Goal: Task Accomplishment & Management: Manage account settings

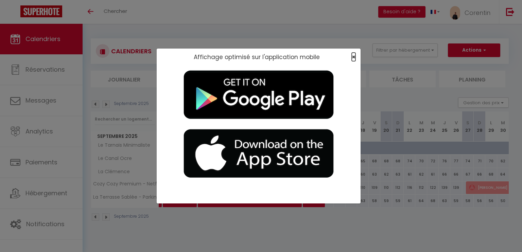
click at [355, 59] on span "×" at bounding box center [354, 57] width 4 height 8
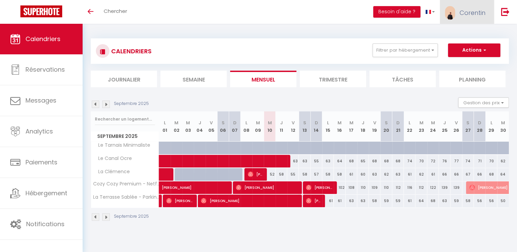
click at [477, 7] on link "Corentin" at bounding box center [467, 12] width 54 height 24
click at [450, 31] on link "Paramètres" at bounding box center [467, 34] width 50 height 12
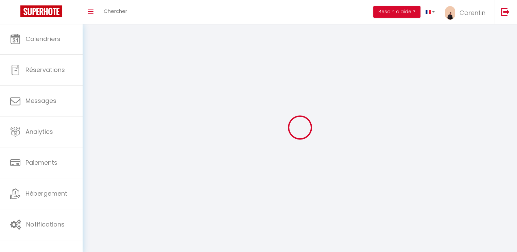
type input "Corentin"
type input "[PERSON_NAME]"
type input "0781534309"
type input "[STREET_ADDRESS]"
type input "12200"
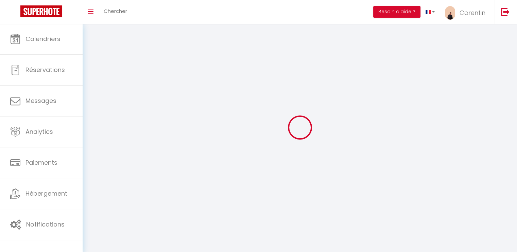
type input "[GEOGRAPHIC_DATA]"
select select "28"
type input "bakbVxFgUIfA8mpAHbxaA3Lxe"
type input "WYgJhoNTABPoDSVTpAavs4dyV"
type input "[URL][DOMAIN_NAME]"
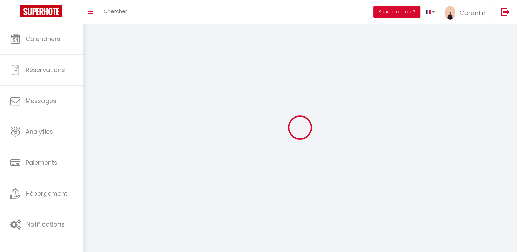
select select "fr"
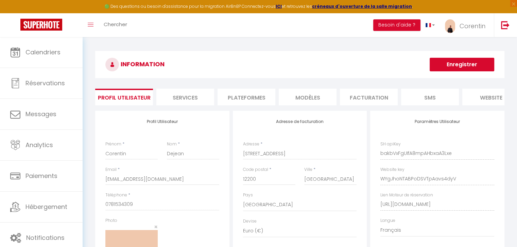
click at [241, 101] on li "Plateformes" at bounding box center [247, 97] width 58 height 17
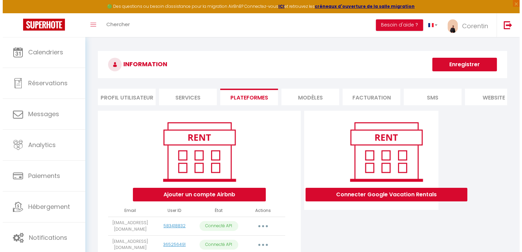
scroll to position [43, 0]
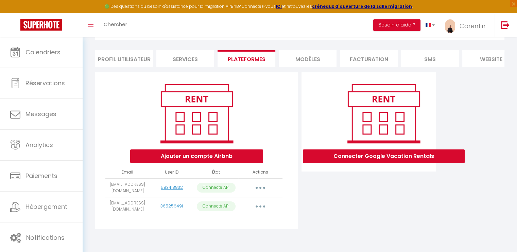
drag, startPoint x: 104, startPoint y: 205, endPoint x: 139, endPoint y: 211, distance: 35.3
click at [139, 211] on div "Ajouter un compte Airbnb Email User ID État Actions contact.locatum@gmail.com 5…" at bounding box center [196, 150] width 203 height 157
click at [139, 211] on td "[EMAIL_ADDRESS][DOMAIN_NAME]" at bounding box center [127, 206] width 44 height 19
drag, startPoint x: 139, startPoint y: 211, endPoint x: 105, endPoint y: 206, distance: 34.4
click at [105, 206] on div "Ajouter un compte Airbnb Email User ID État Actions contact.locatum@gmail.com 5…" at bounding box center [196, 150] width 203 height 157
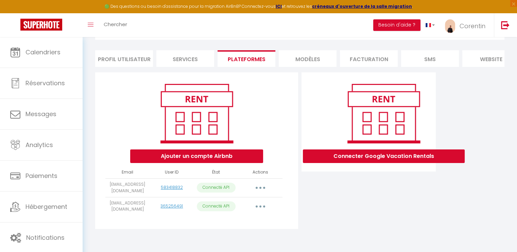
click at [105, 206] on div "Ajouter un compte Airbnb Email User ID État Actions contact.locatum@gmail.com 5…" at bounding box center [196, 150] width 203 height 157
click at [262, 208] on button "button" at bounding box center [260, 206] width 19 height 11
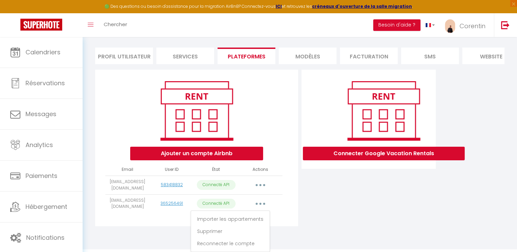
click at [330, 223] on div "Connecter Google Vacation Rentals" at bounding box center [369, 150] width 138 height 161
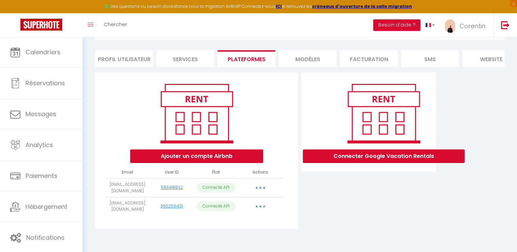
click at [261, 205] on button "button" at bounding box center [260, 206] width 19 height 11
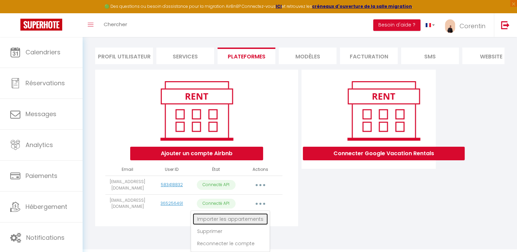
click at [251, 220] on link "Importer les appartements" at bounding box center [230, 219] width 75 height 12
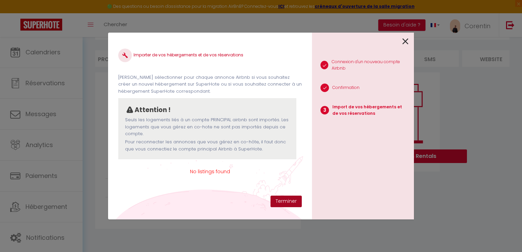
click at [292, 203] on button "Terminer" at bounding box center [286, 202] width 31 height 12
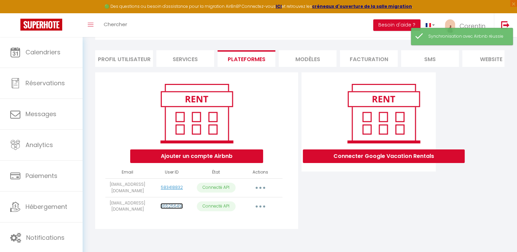
click at [170, 206] on link "365256491" at bounding box center [171, 206] width 22 height 6
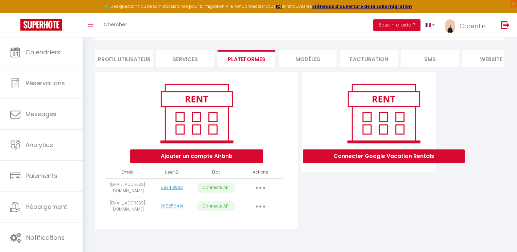
drag, startPoint x: 134, startPoint y: 211, endPoint x: 109, endPoint y: 204, distance: 25.7
click at [109, 204] on td "[EMAIL_ADDRESS][DOMAIN_NAME]" at bounding box center [127, 206] width 44 height 19
copy td "[EMAIL_ADDRESS][DOMAIN_NAME]"
click at [87, 29] on link "Toggle menubar" at bounding box center [91, 25] width 16 height 24
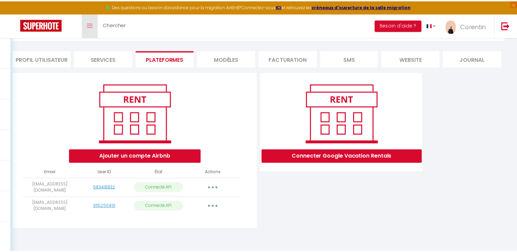
scroll to position [37, 0]
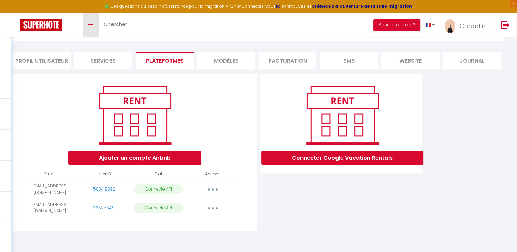
click at [87, 29] on link "Toggle menubar" at bounding box center [91, 25] width 16 height 24
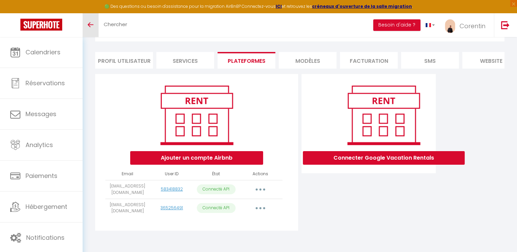
scroll to position [43, 0]
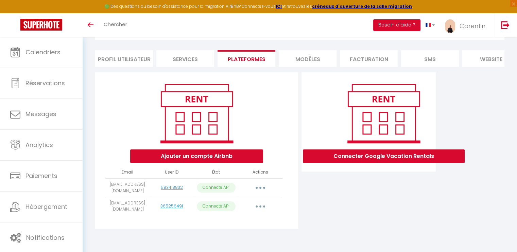
click at [260, 206] on icon "button" at bounding box center [260, 207] width 2 height 2
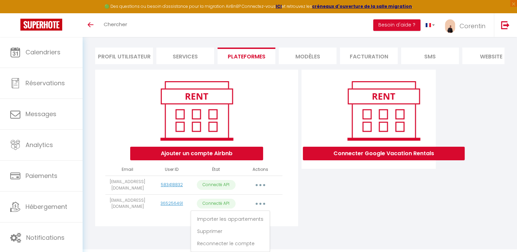
scroll to position [46, 0]
click at [225, 232] on link "Supprimer" at bounding box center [230, 232] width 75 height 12
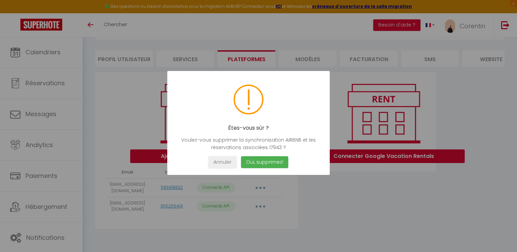
scroll to position [43, 0]
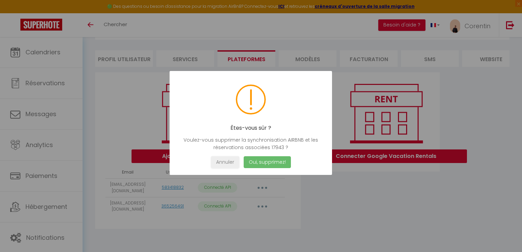
click at [265, 162] on button "Oui, supprimez!" at bounding box center [267, 162] width 47 height 12
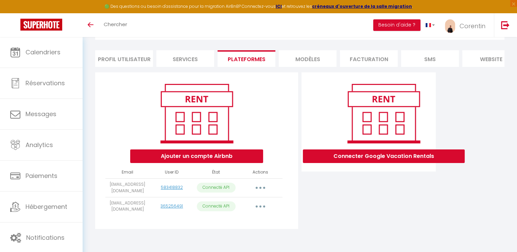
scroll to position [37, 0]
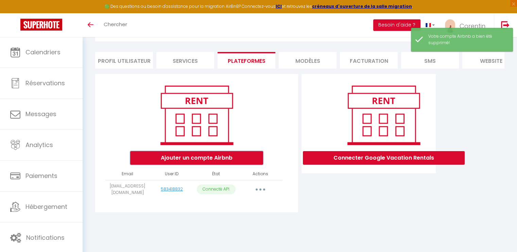
click at [222, 163] on button "Ajouter un compte Airbnb" at bounding box center [196, 158] width 133 height 14
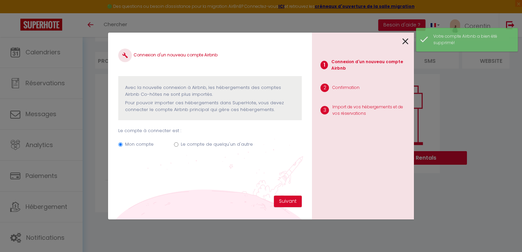
click at [187, 144] on label "Le compte de quelqu'un d'autre" at bounding box center [217, 144] width 72 height 7
click at [178, 144] on input "Le compte de quelqu'un d'autre" at bounding box center [176, 144] width 4 height 4
radio input "true"
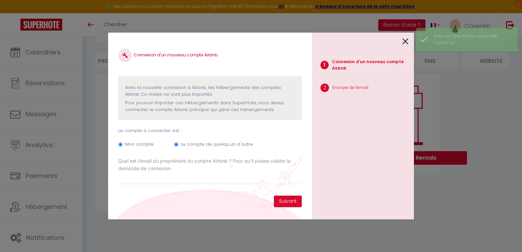
radio input "false"
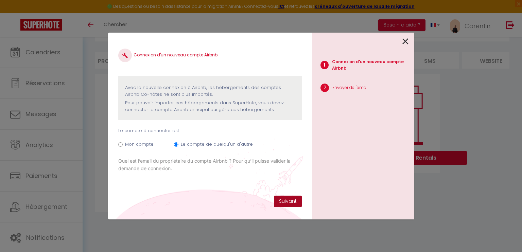
click at [280, 198] on button "Suivant" at bounding box center [288, 202] width 28 height 12
paste input "Montagnac91."
type input "Montagnac91."
paste input "ad yme31@gmail.com"
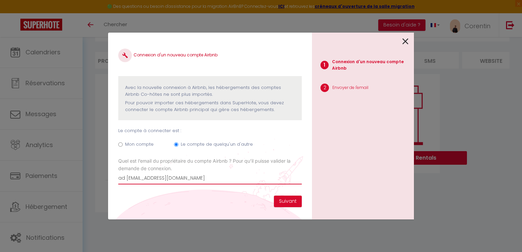
click at [126, 176] on input "ad yme31@gmail.com" at bounding box center [210, 178] width 184 height 12
type input "[EMAIL_ADDRESS][DOMAIN_NAME]"
click at [284, 201] on button "Suivant" at bounding box center [288, 202] width 28 height 12
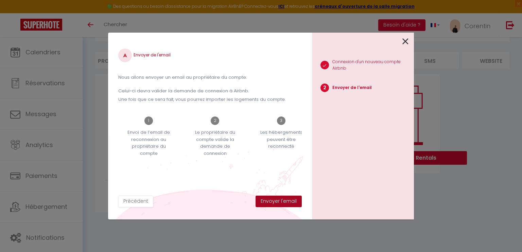
click at [287, 201] on button "Envoyer l'email" at bounding box center [279, 202] width 46 height 12
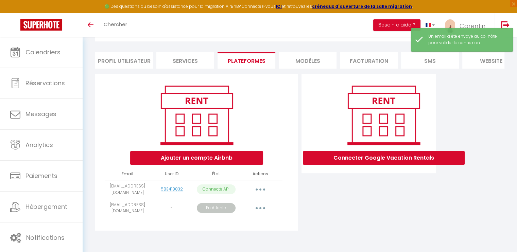
scroll to position [43, 0]
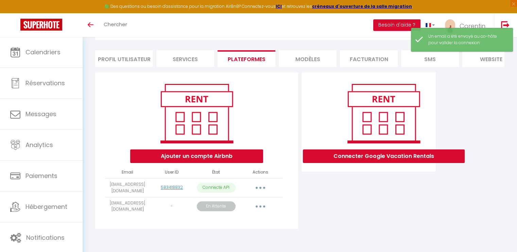
click at [263, 204] on button "button" at bounding box center [260, 206] width 19 height 11
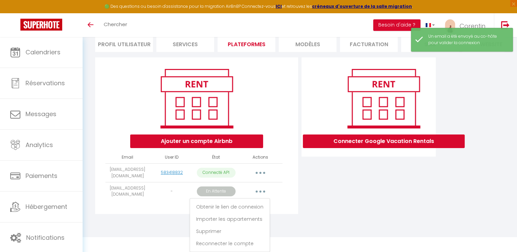
scroll to position [58, 0]
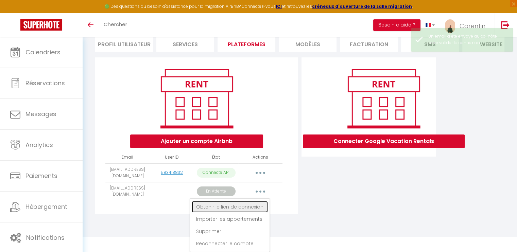
click at [263, 204] on link "Obtenir le lien de connexion" at bounding box center [230, 207] width 76 height 12
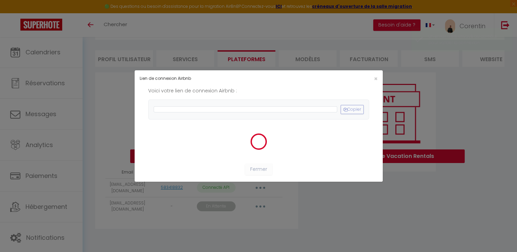
scroll to position [43, 0]
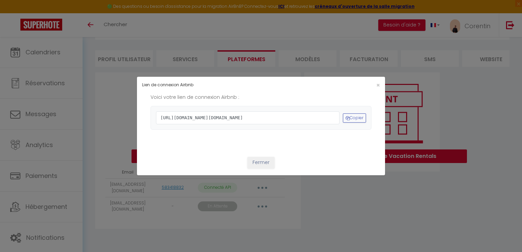
click at [249, 124] on span "https://www.airbnb.com/oauth2/auth?client_id=41cohh4wmz0c6jjcf4i2t6tti&redirect…" at bounding box center [248, 118] width 184 height 13
click at [346, 115] on button "Copier" at bounding box center [354, 118] width 23 height 9
click at [356, 122] on button "Copier" at bounding box center [354, 118] width 23 height 9
click at [377, 81] on span "×" at bounding box center [378, 85] width 4 height 8
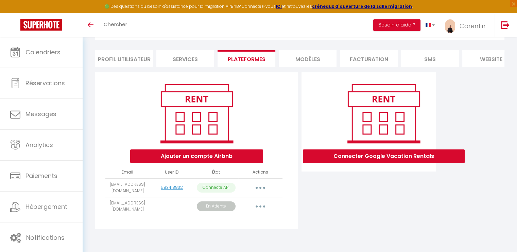
scroll to position [43, 0]
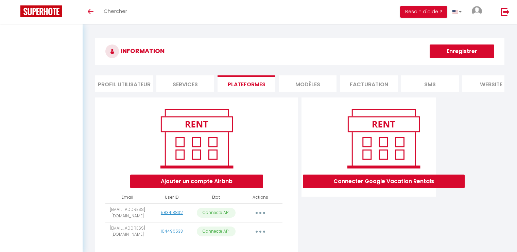
click at [264, 228] on button "button" at bounding box center [260, 231] width 19 height 11
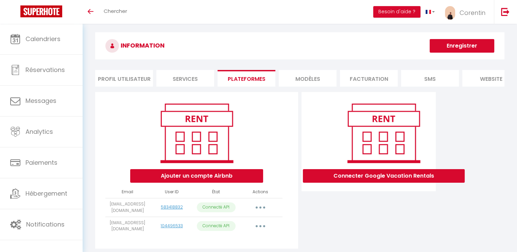
scroll to position [30, 0]
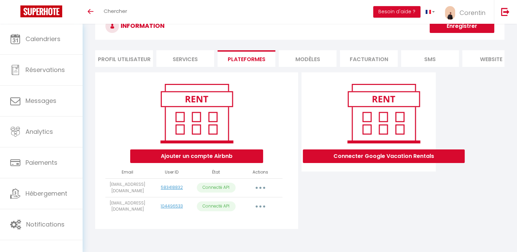
click at [260, 204] on button "button" at bounding box center [260, 206] width 19 height 11
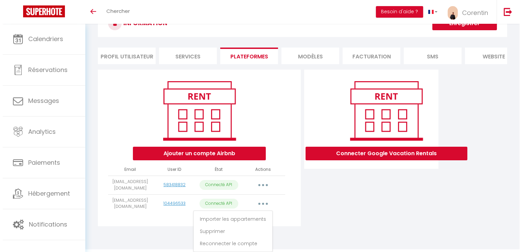
scroll to position [0, 0]
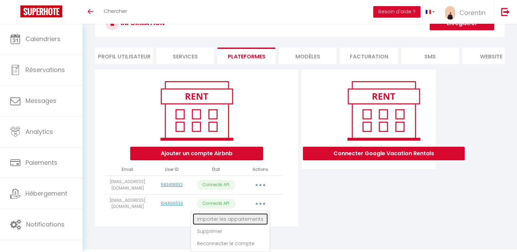
click at [257, 220] on link "Importer les appartements" at bounding box center [230, 219] width 75 height 12
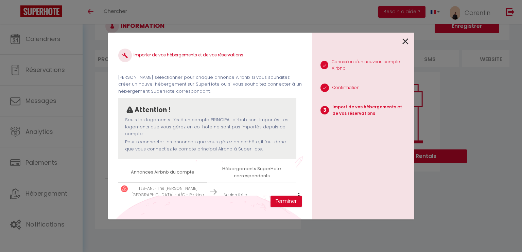
scroll to position [15, 0]
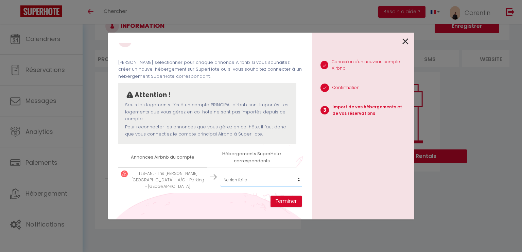
click at [277, 175] on select "Créer un nouvel hébergement Ne rien faire La Terrasse Sablée - Parking Sécurisé…" at bounding box center [262, 180] width 84 height 13
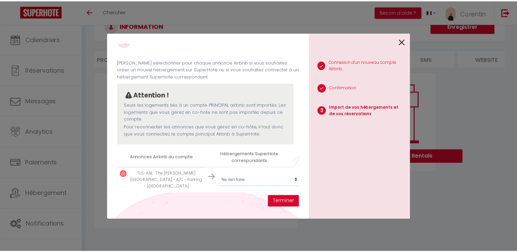
scroll to position [0, 0]
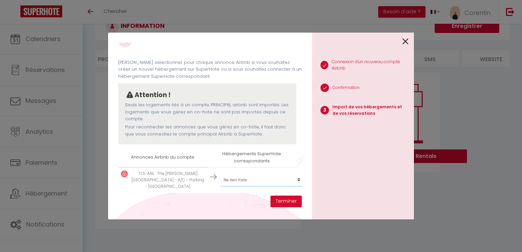
select select "72716"
click at [220, 174] on select "Créer un nouvel hébergement Ne rien faire La Terrasse Sablée - Parking Sécurisé…" at bounding box center [262, 180] width 84 height 13
click at [280, 201] on button "Terminer" at bounding box center [286, 202] width 31 height 12
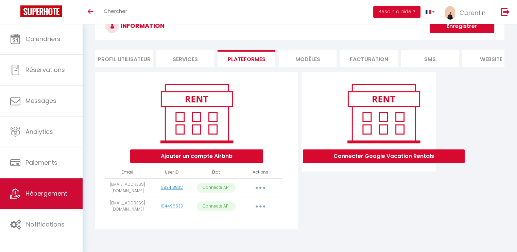
click at [50, 199] on link "Hébergement" at bounding box center [41, 193] width 83 height 31
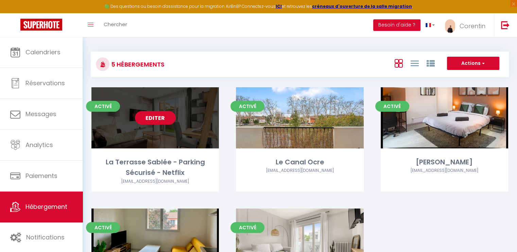
click at [163, 121] on link "Editer" at bounding box center [155, 118] width 41 height 14
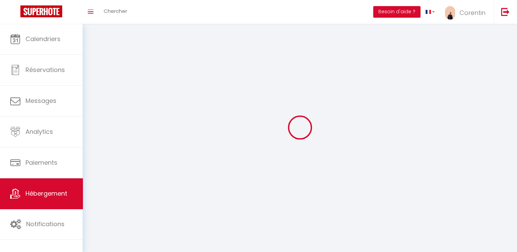
select select "28"
select select
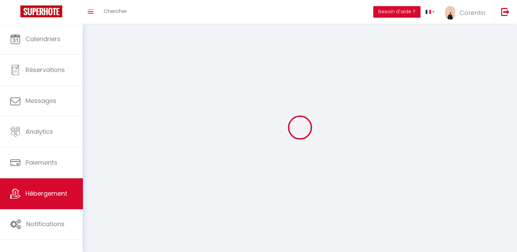
select select
checkbox input "false"
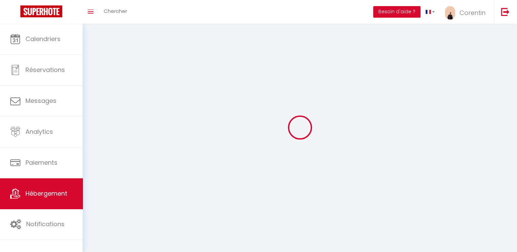
checkbox input "false"
select select
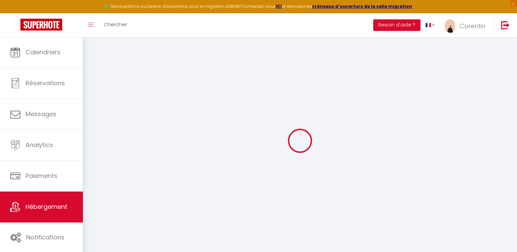
select select
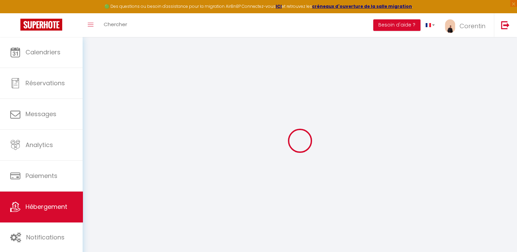
select select
checkbox input "false"
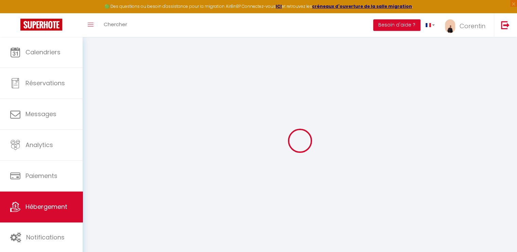
select select
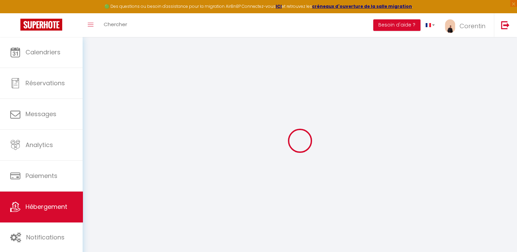
select select
checkbox input "false"
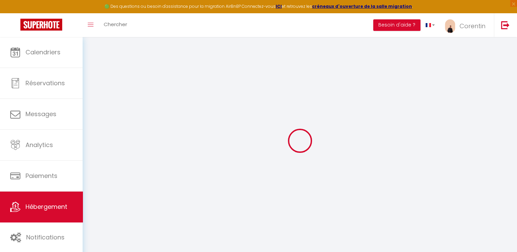
checkbox input "false"
select select
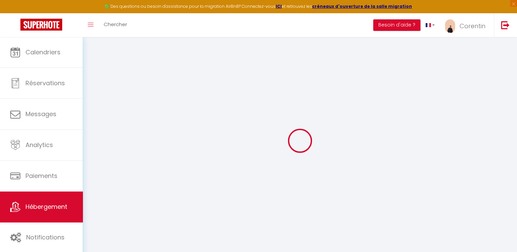
select select
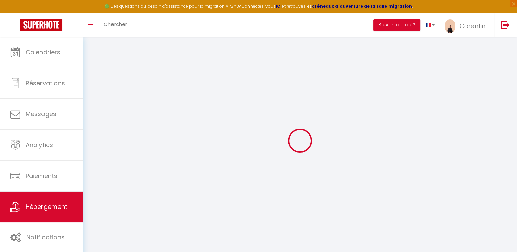
checkbox input "false"
select select
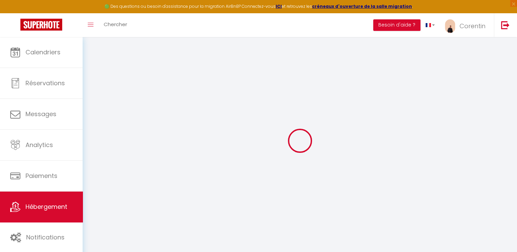
select select
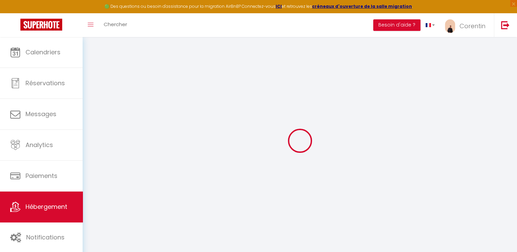
select select
checkbox input "false"
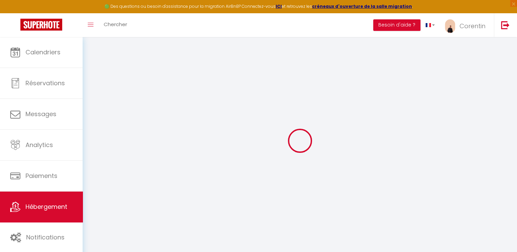
checkbox input "false"
select select
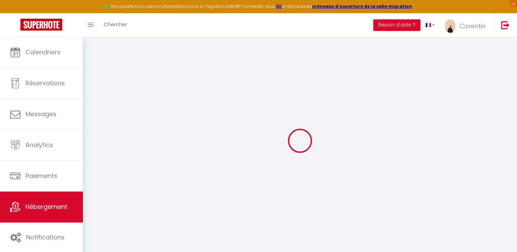
select select
checkbox input "false"
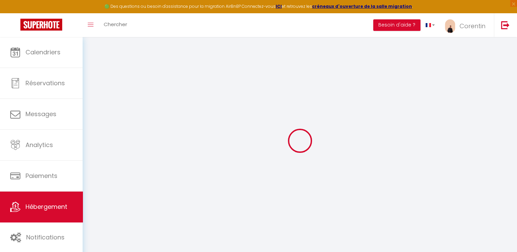
checkbox input "false"
select select
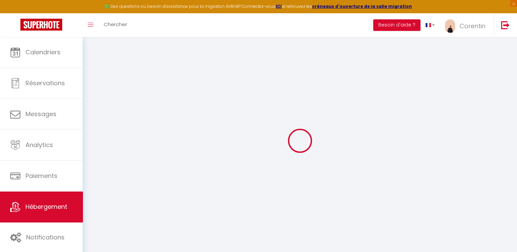
type input "La Terrasse Sablée - Parking Sécurisé - Netflix"
type input "[PERSON_NAME]"
type input "Nlepe"
type input "[GEOGRAPHIC_DATA]"
type input "42"
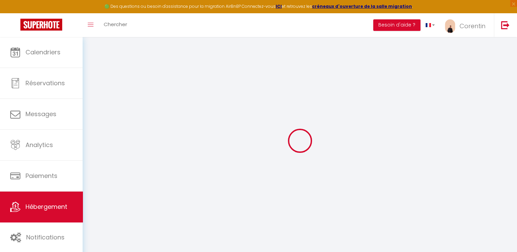
type input "5"
type input "35"
type input "7.2"
type input "10"
type input "200"
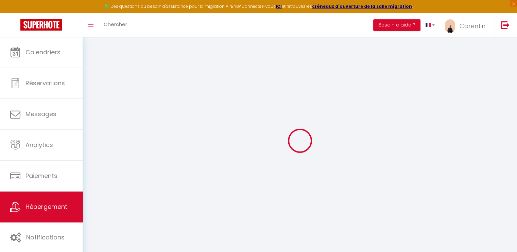
select select
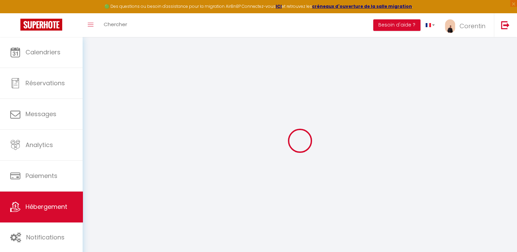
select select
type input "[STREET_ADDRESS]"
type input "31200"
type input "[GEOGRAPHIC_DATA]"
type input "[EMAIL_ADDRESS][DOMAIN_NAME]"
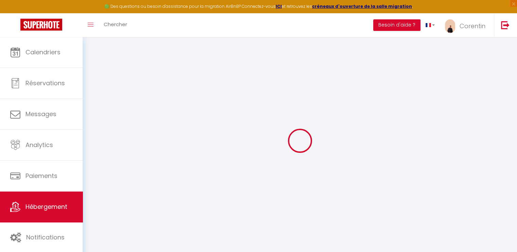
select select "12589"
checkbox input "false"
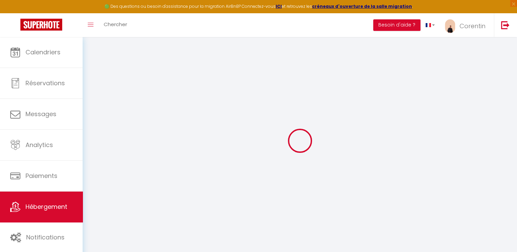
radio input "true"
type input "25"
type input "35"
type input "0"
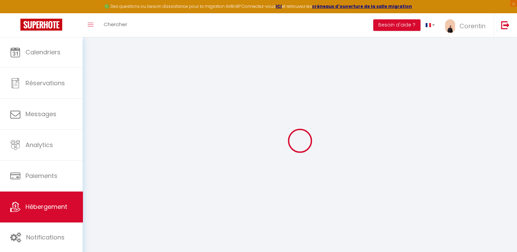
type input "0"
select select "+ 22 %"
select select "+ 25 %"
select select "+ 5 %"
select select
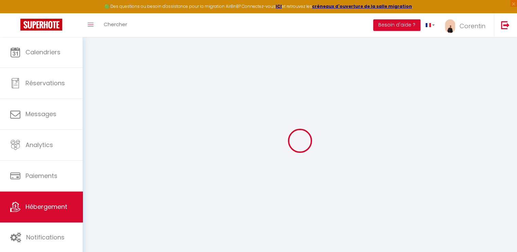
checkbox input "false"
select select "365"
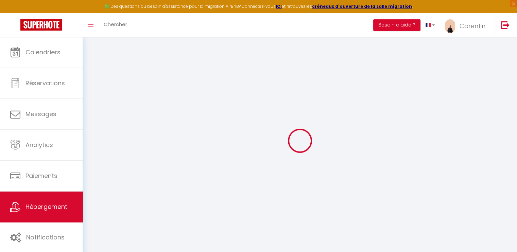
select select "EUR"
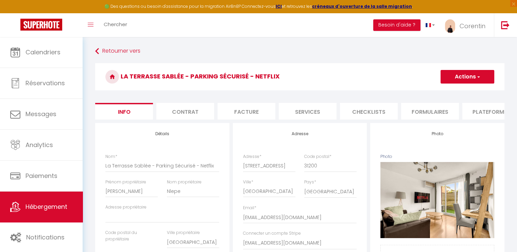
click at [480, 110] on li "Plateformes" at bounding box center [491, 111] width 58 height 17
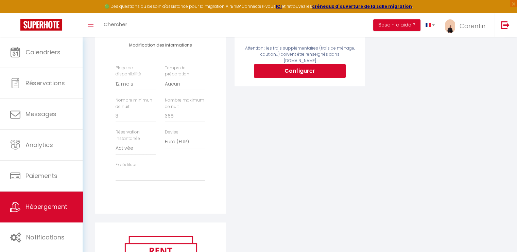
scroll to position [290, 0]
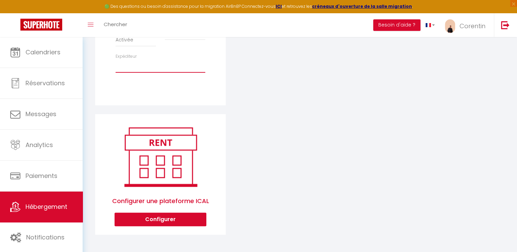
click at [162, 66] on select "[EMAIL_ADDRESS][DOMAIN_NAME] [EMAIL_ADDRESS][DOMAIN_NAME]" at bounding box center [161, 66] width 90 height 13
click at [116, 60] on select "[EMAIL_ADDRESS][DOMAIN_NAME] [EMAIL_ADDRESS][DOMAIN_NAME]" at bounding box center [161, 66] width 90 height 13
click at [157, 67] on select "[EMAIL_ADDRESS][DOMAIN_NAME] [EMAIL_ADDRESS][DOMAIN_NAME]" at bounding box center [161, 66] width 90 height 13
select select "7518"
click at [116, 60] on select "[EMAIL_ADDRESS][DOMAIN_NAME] [EMAIL_ADDRESS][DOMAIN_NAME]" at bounding box center [161, 66] width 90 height 13
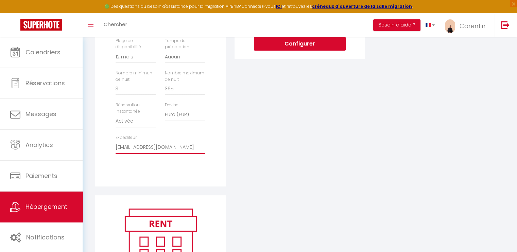
scroll to position [0, 0]
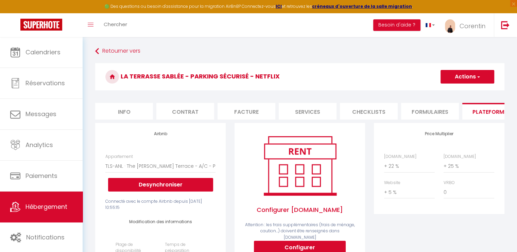
click at [478, 83] on button "Actions" at bounding box center [468, 77] width 54 height 14
click at [465, 92] on link "Enregistrer" at bounding box center [467, 91] width 54 height 9
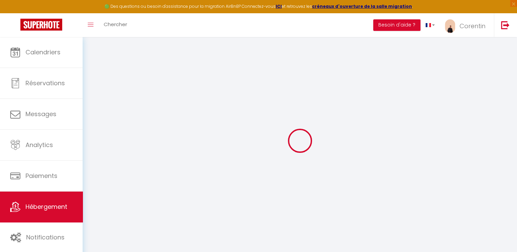
select select "365"
select select "EUR"
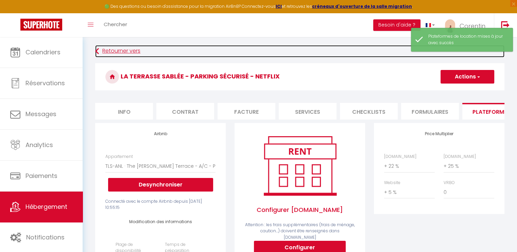
click at [116, 51] on link "Retourner vers" at bounding box center [299, 51] width 409 height 12
